Goal: Information Seeking & Learning: Learn about a topic

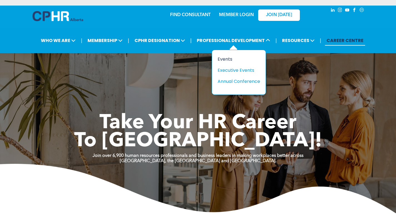
click at [240, 59] on div "Events" at bounding box center [236, 59] width 38 height 7
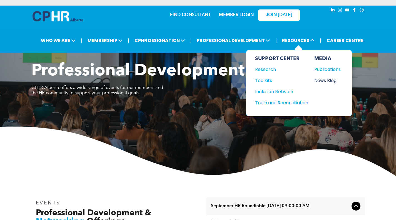
click at [322, 81] on div "News Blog" at bounding box center [326, 80] width 24 height 7
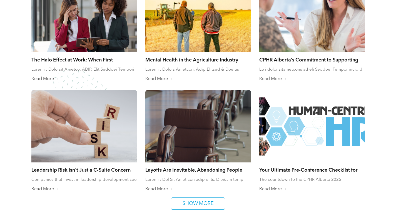
scroll to position [278, 0]
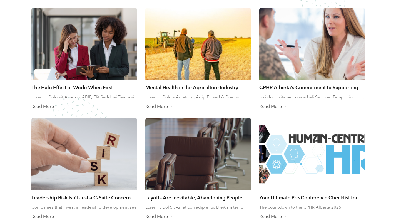
click at [310, 66] on div at bounding box center [312, 44] width 112 height 77
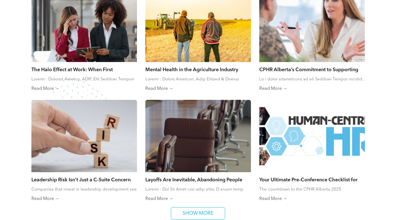
scroll to position [305, 0]
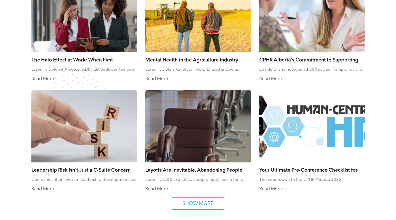
click at [289, 132] on div at bounding box center [312, 126] width 112 height 77
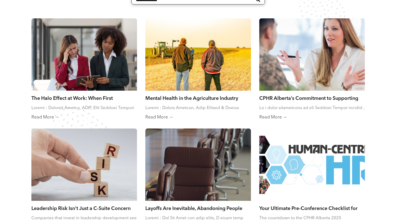
scroll to position [250, 0]
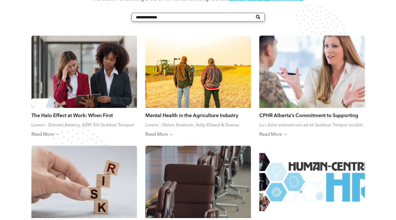
click at [50, 105] on div at bounding box center [84, 71] width 112 height 77
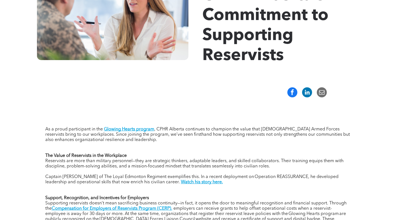
scroll to position [111, 0]
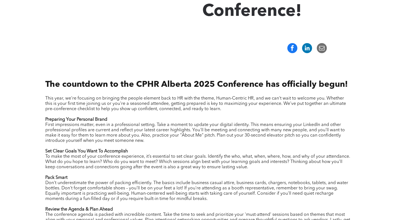
scroll to position [194, 0]
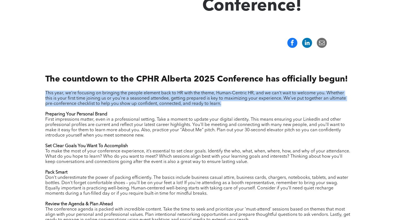
drag, startPoint x: 46, startPoint y: 94, endPoint x: 221, endPoint y: 105, distance: 175.8
click at [221, 105] on span "This year, we're focusing on bringing the people element back to HR with the th…" at bounding box center [195, 98] width 300 height 15
copy span "This year, we're focusing on bringing the people element back to HR with the th…"
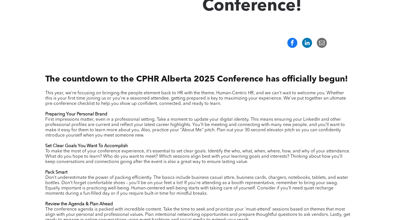
click at [91, 147] on strong "Set Clear Goals You Want To Accomplish" at bounding box center [86, 146] width 82 height 4
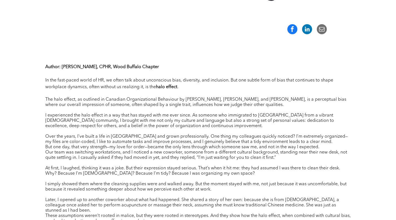
scroll to position [194, 0]
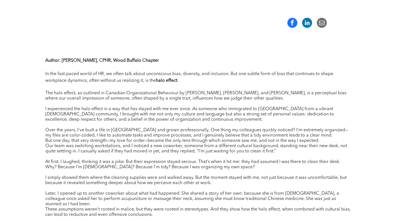
click at [274, 126] on p at bounding box center [197, 124] width 305 height 5
